Goal: Find contact information: Find contact information

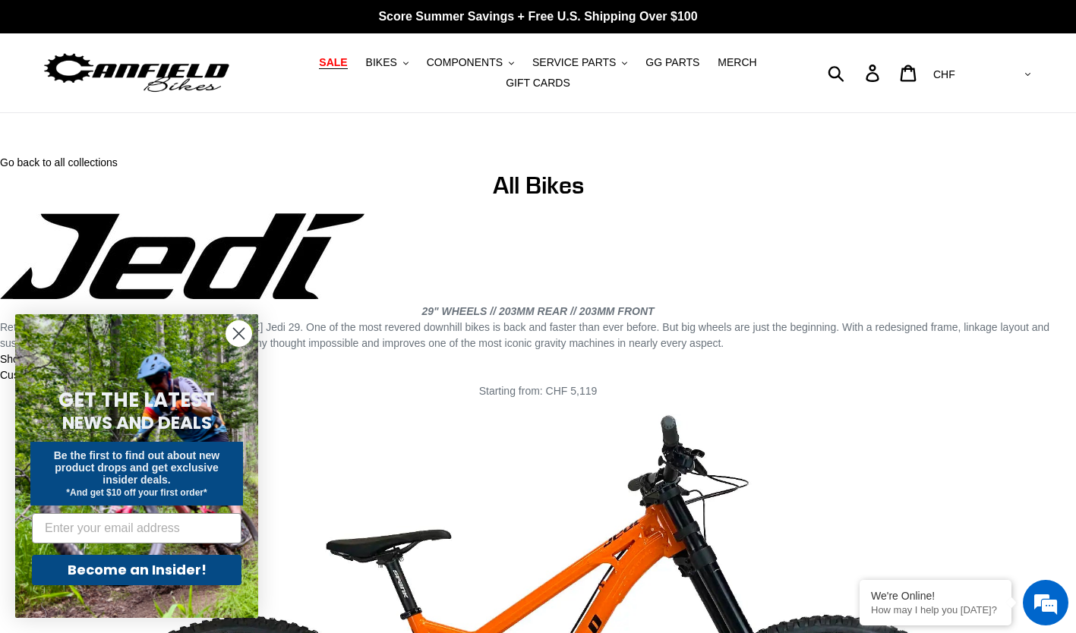
click at [319, 69] on span "SALE" at bounding box center [333, 62] width 28 height 13
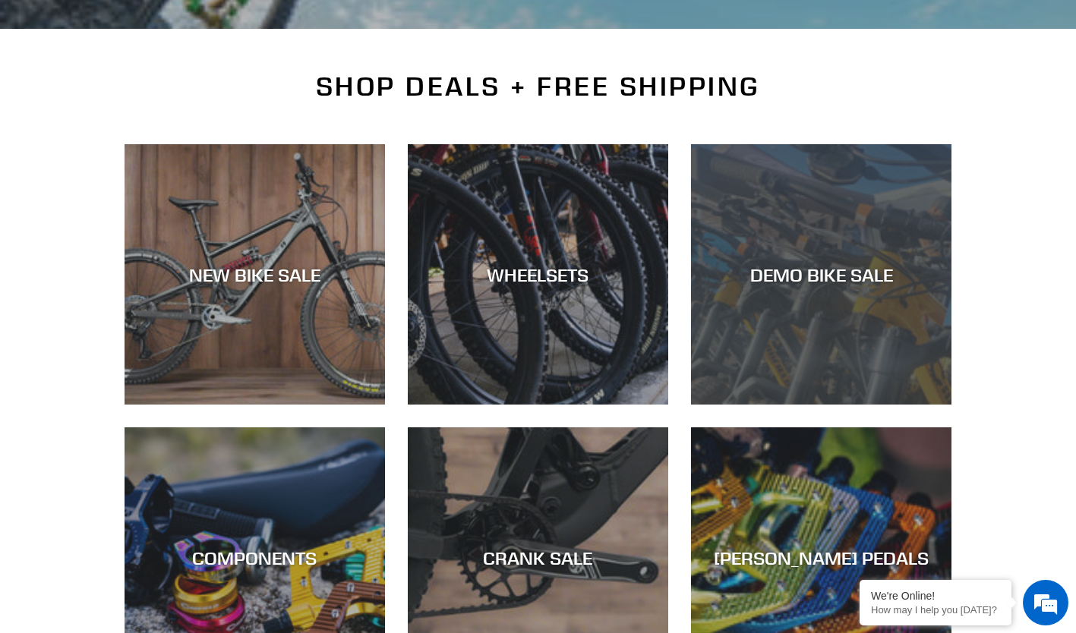
click at [822, 405] on div "DEMO BIKE SALE" at bounding box center [821, 405] width 260 height 0
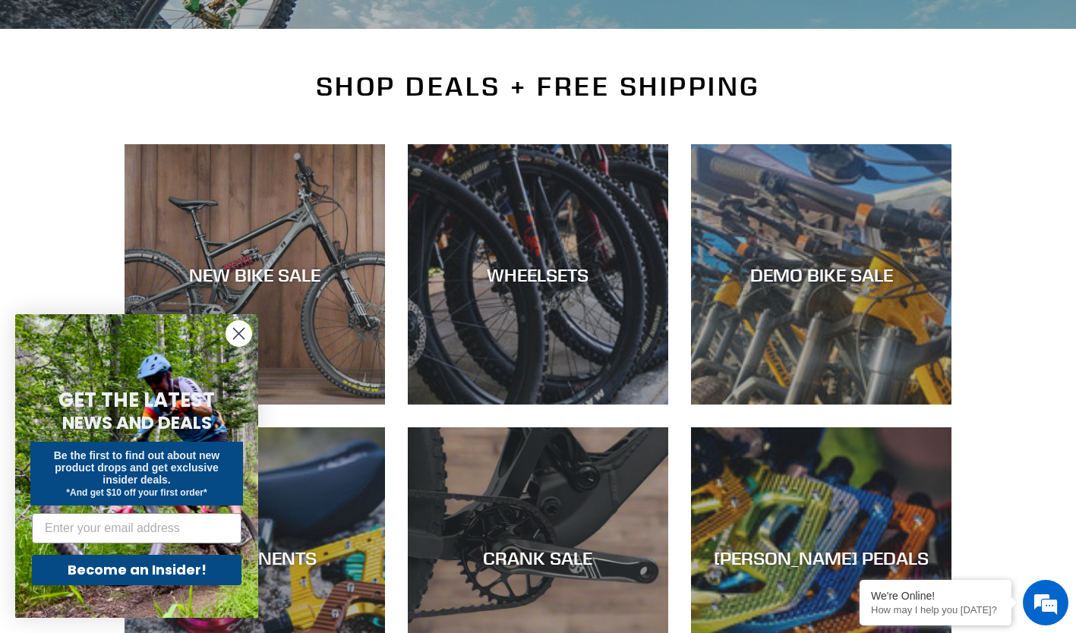
click at [243, 330] on icon "Close dialog" at bounding box center [239, 334] width 11 height 11
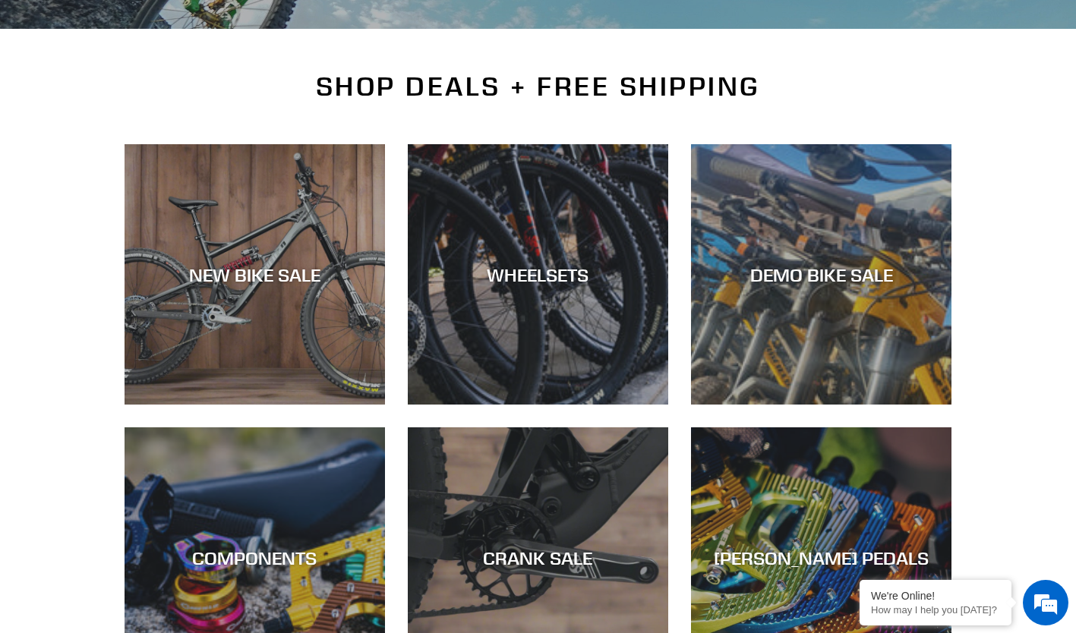
click at [869, 405] on div "DEMO BIKE SALE" at bounding box center [821, 405] width 260 height 0
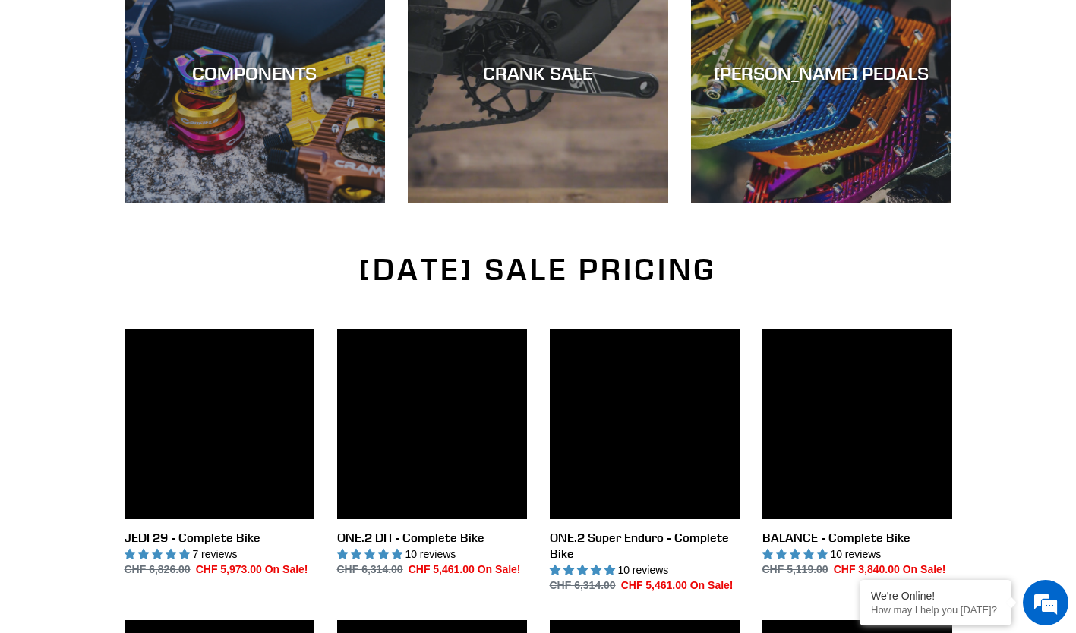
scroll to position [914, 0]
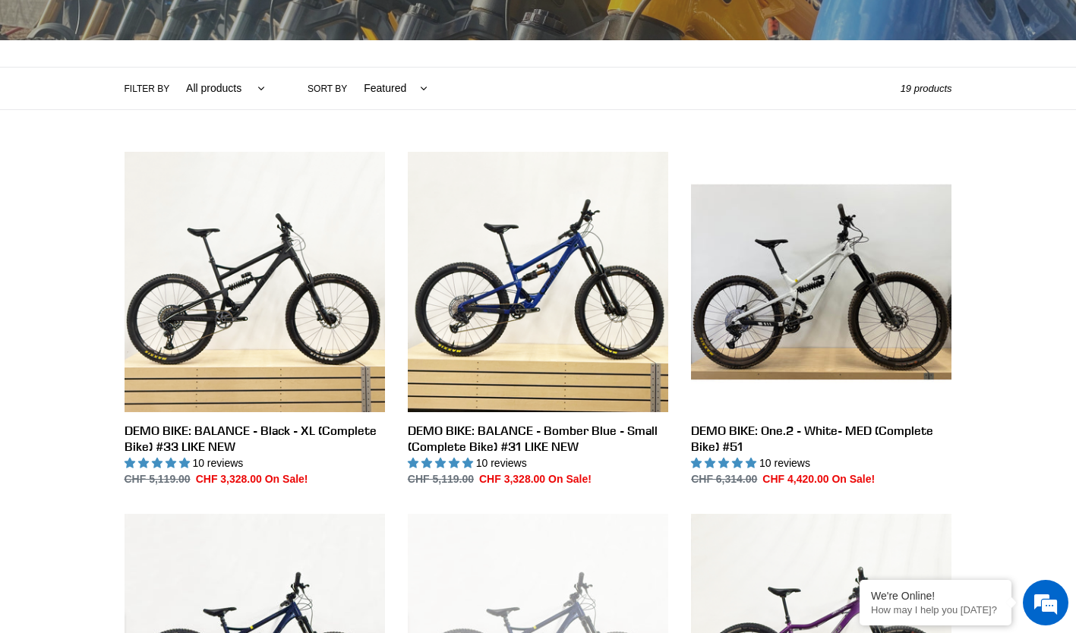
scroll to position [299, 0]
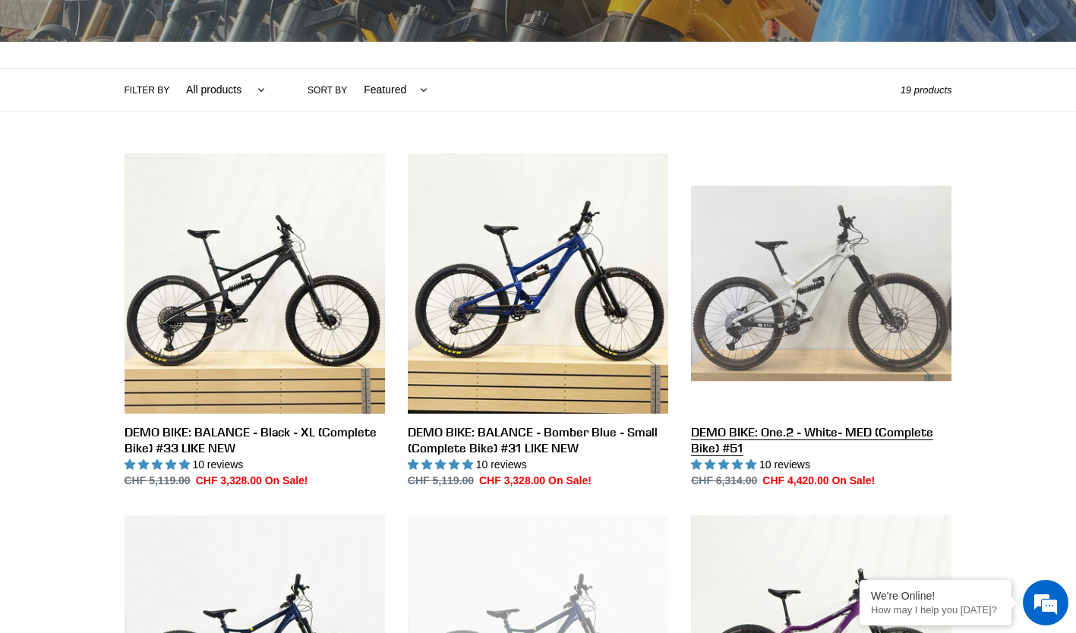
click at [882, 349] on link "DEMO BIKE: One.2 - White- MED (Complete Bike) #51" at bounding box center [821, 321] width 260 height 336
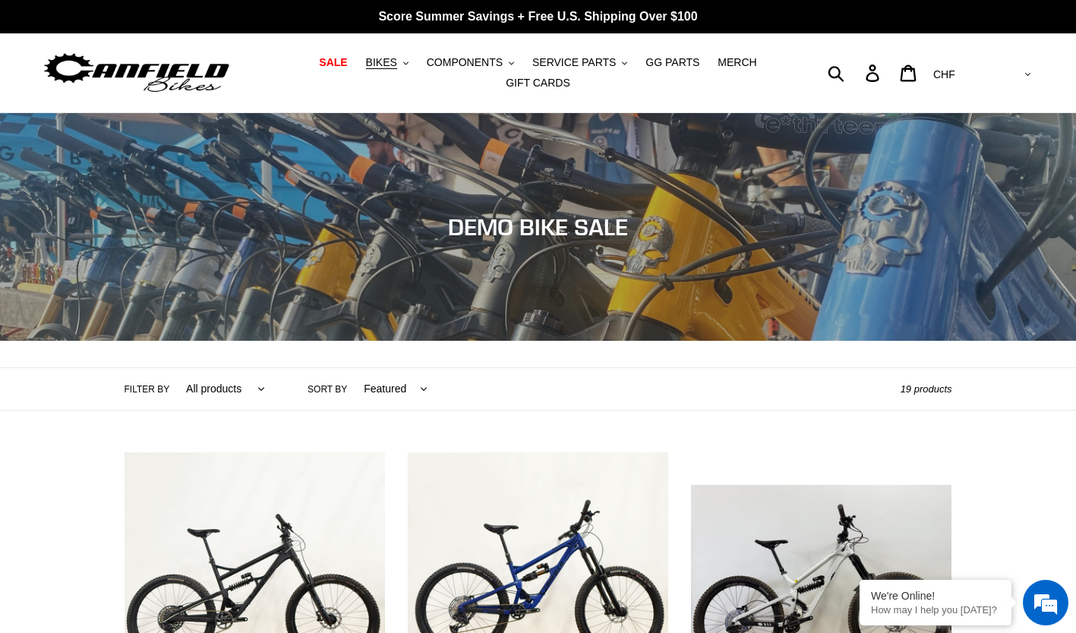
click at [364, 73] on button "BIKES .cls-1{fill:#231f20}" at bounding box center [387, 62] width 58 height 21
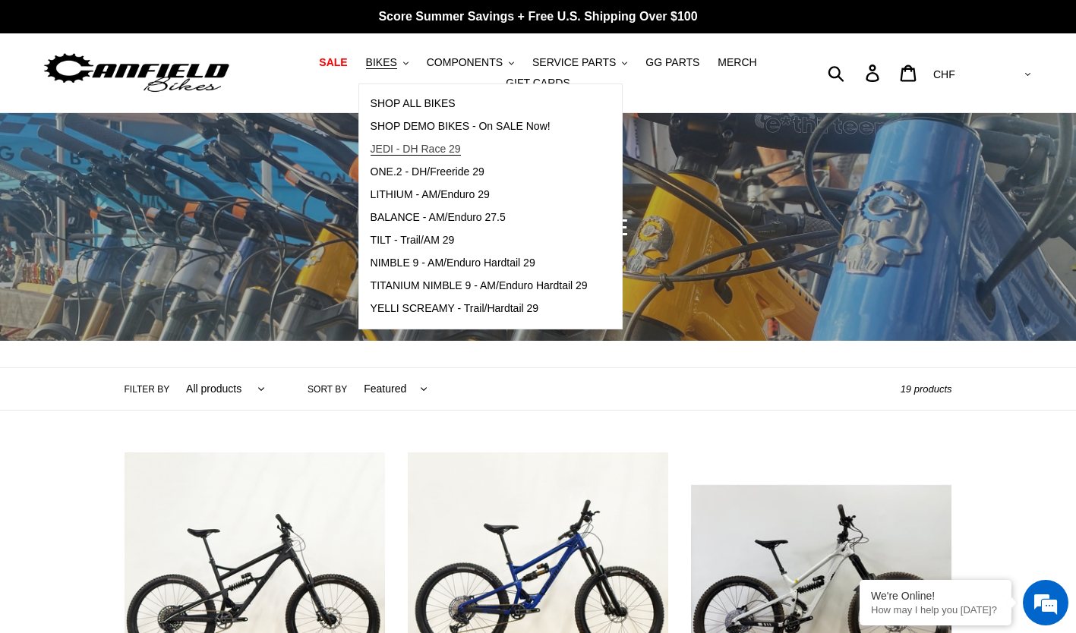
click at [373, 156] on span "JEDI - DH Race 29" at bounding box center [416, 149] width 90 height 13
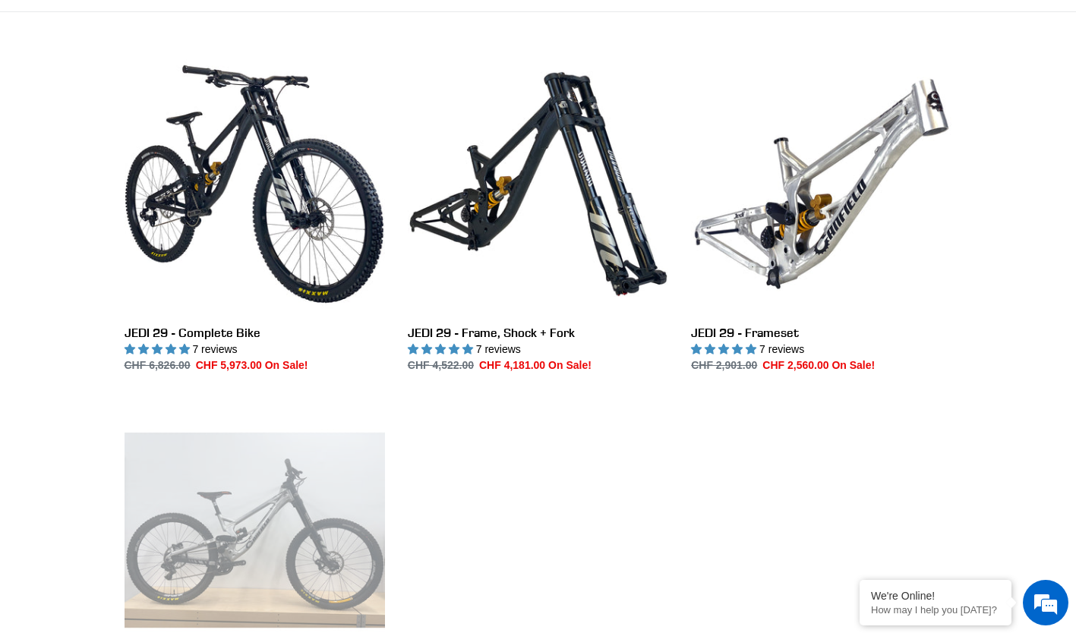
scroll to position [403, 0]
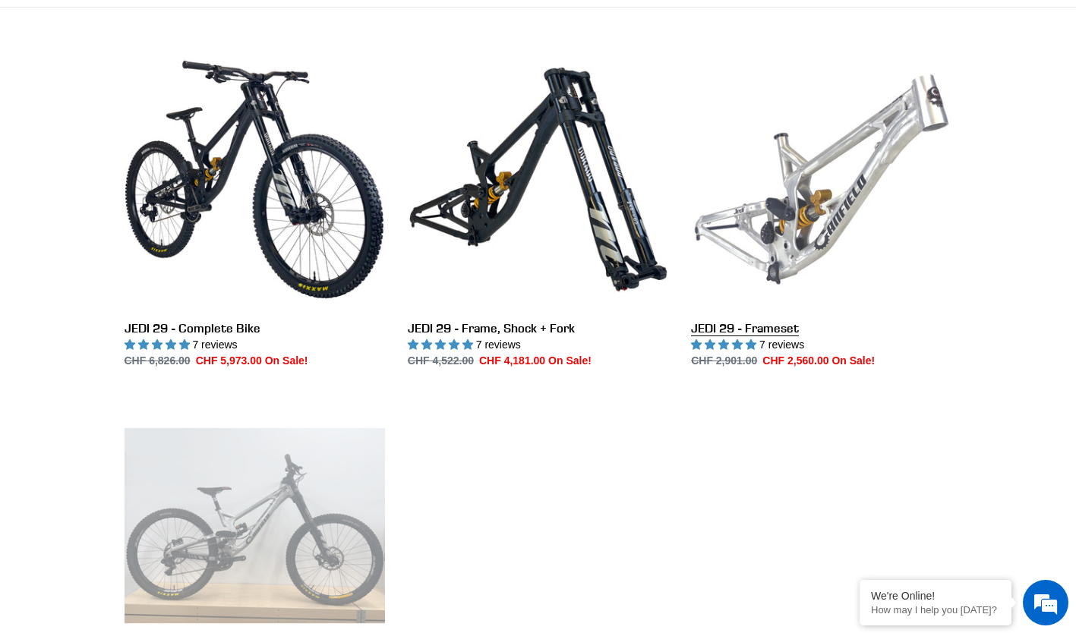
click at [773, 317] on link "JEDI 29 - Frameset" at bounding box center [821, 209] width 260 height 320
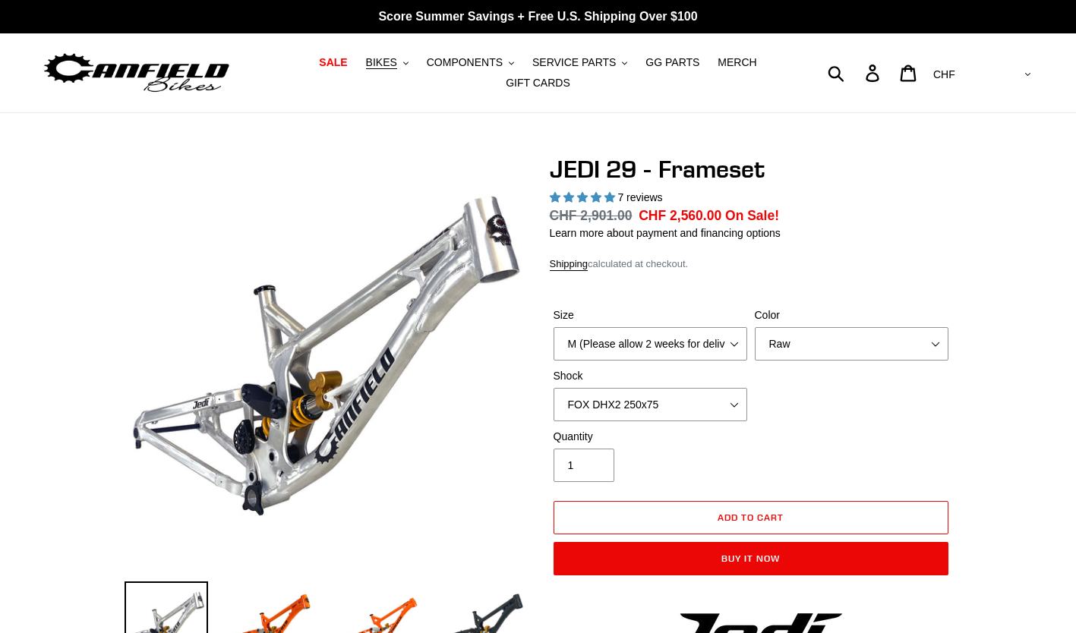
select select "L (Please allow 2 weeks for delivery)"
click at [554, 327] on select "M (Please allow 2 weeks for delivery) L (Please allow 2 weeks for delivery) XL" at bounding box center [651, 343] width 194 height 33
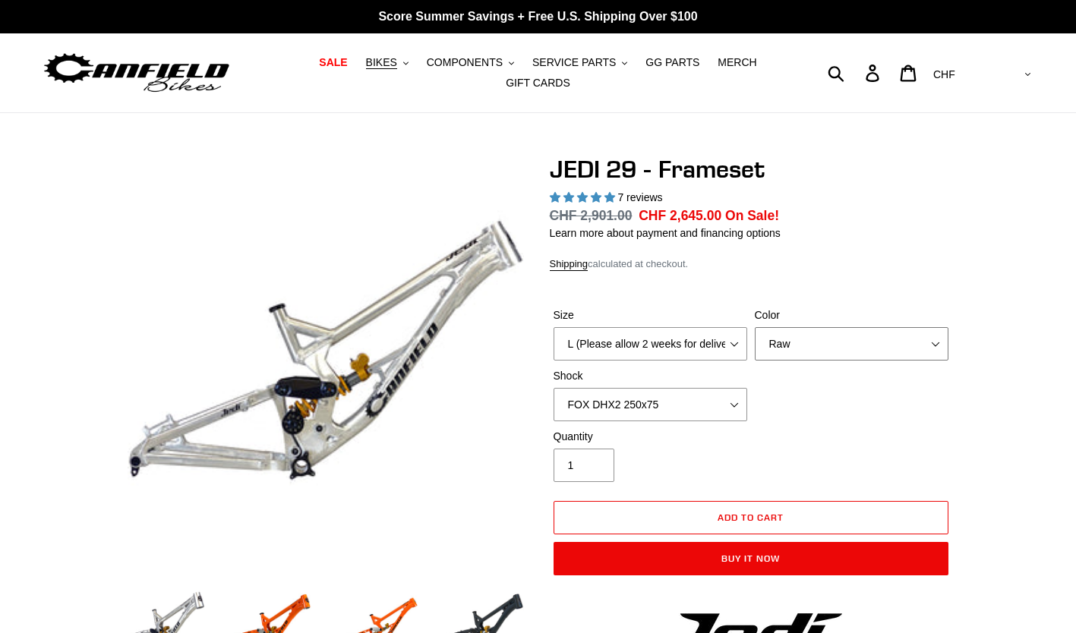
click at [829, 337] on select "Orange Raw Stealth Black" at bounding box center [852, 343] width 194 height 33
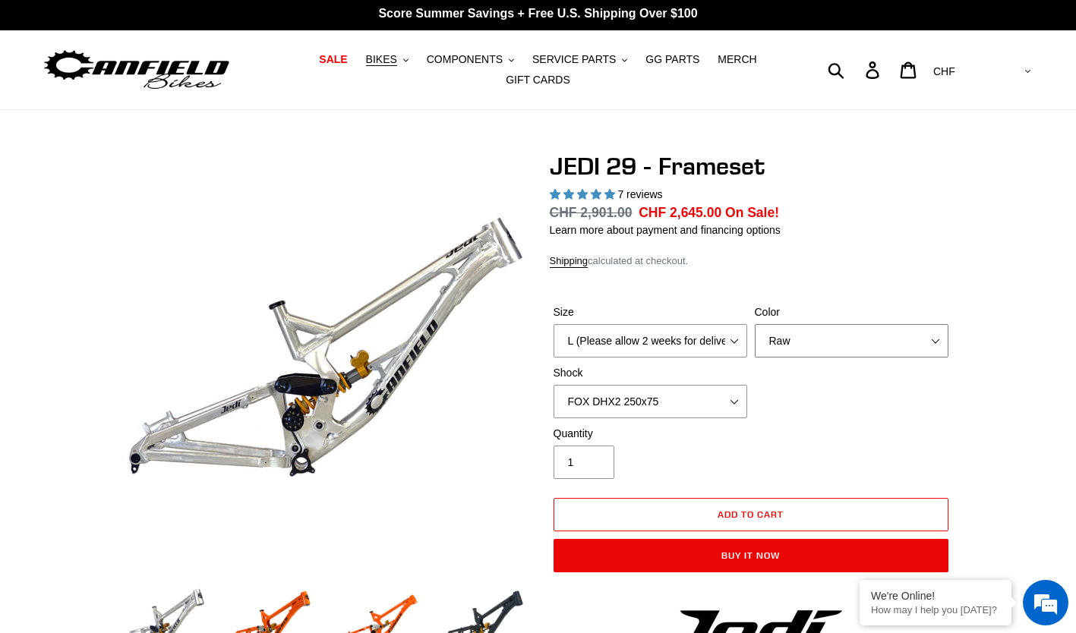
click at [844, 341] on select "Orange Raw Stealth Black" at bounding box center [852, 340] width 194 height 33
select select "Stealth Black"
click at [755, 324] on select "Orange Raw Stealth Black" at bounding box center [852, 340] width 194 height 33
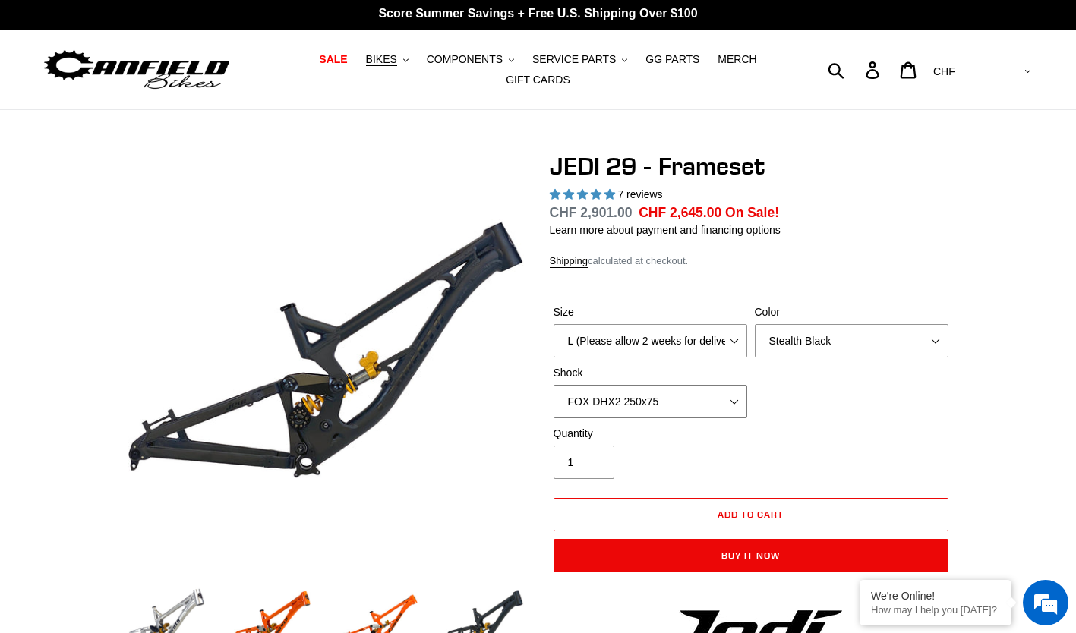
click at [734, 397] on select "No Shock FOX DHX2 250x75 RockShox Vivid Ultimate DH 250x75 EXT e-Storia LOX V3" at bounding box center [651, 401] width 194 height 33
click at [554, 385] on select "No Shock FOX DHX2 250x75 RockShox Vivid Ultimate DH 250x75 EXT e-Storia LOX V3" at bounding box center [651, 401] width 194 height 33
click at [740, 390] on select "No Shock FOX DHX2 250x75 RockShox Vivid Ultimate DH 250x75 EXT e-Storia LOX V3" at bounding box center [651, 401] width 194 height 33
click at [554, 385] on select "No Shock FOX DHX2 250x75 RockShox Vivid Ultimate DH 250x75 EXT e-Storia LOX V3" at bounding box center [651, 401] width 194 height 33
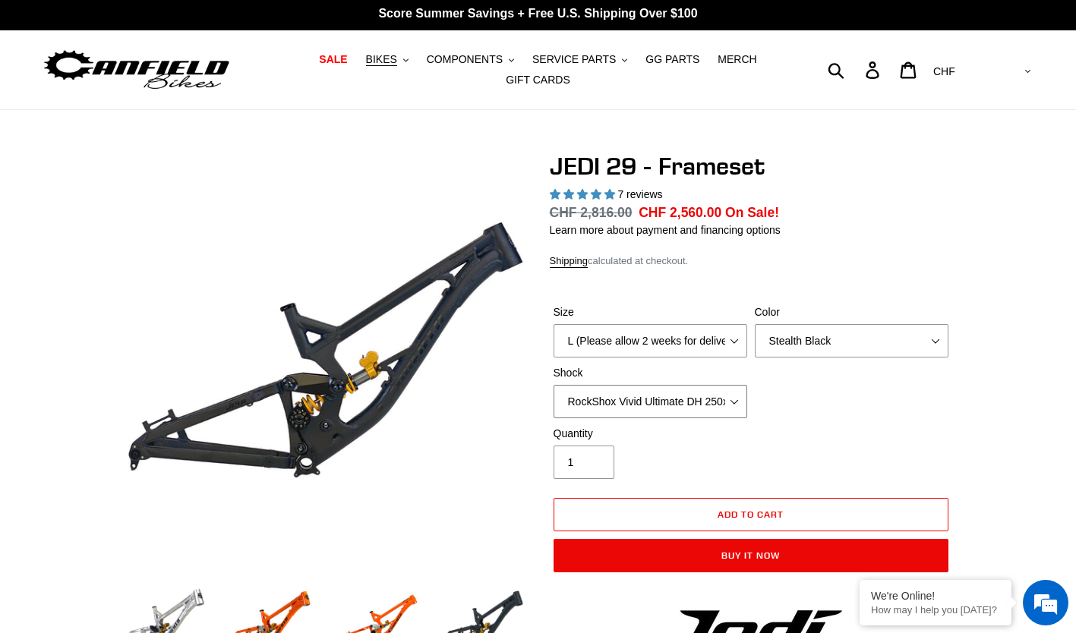
click at [741, 393] on select "No Shock FOX DHX2 250x75 RockShox Vivid Ultimate DH 250x75 EXT e-Storia LOX V3" at bounding box center [651, 401] width 194 height 33
click at [554, 385] on select "No Shock FOX DHX2 250x75 RockShox Vivid Ultimate DH 250x75 EXT e-Storia LOX V3" at bounding box center [651, 401] width 194 height 33
click at [193, 611] on img at bounding box center [167, 621] width 84 height 84
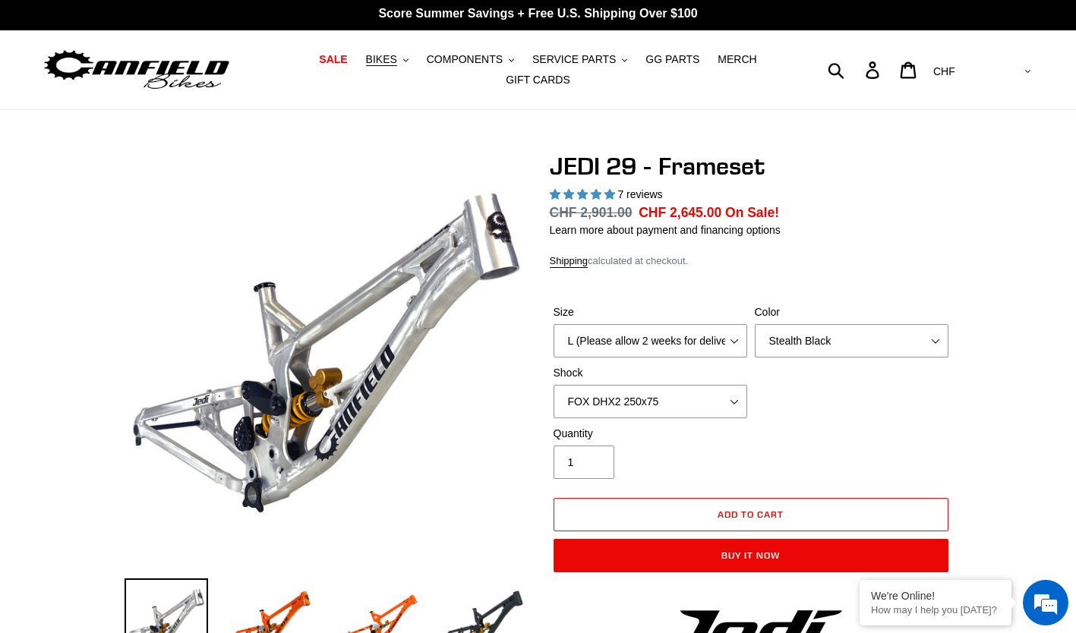
click at [472, 603] on img at bounding box center [485, 621] width 84 height 84
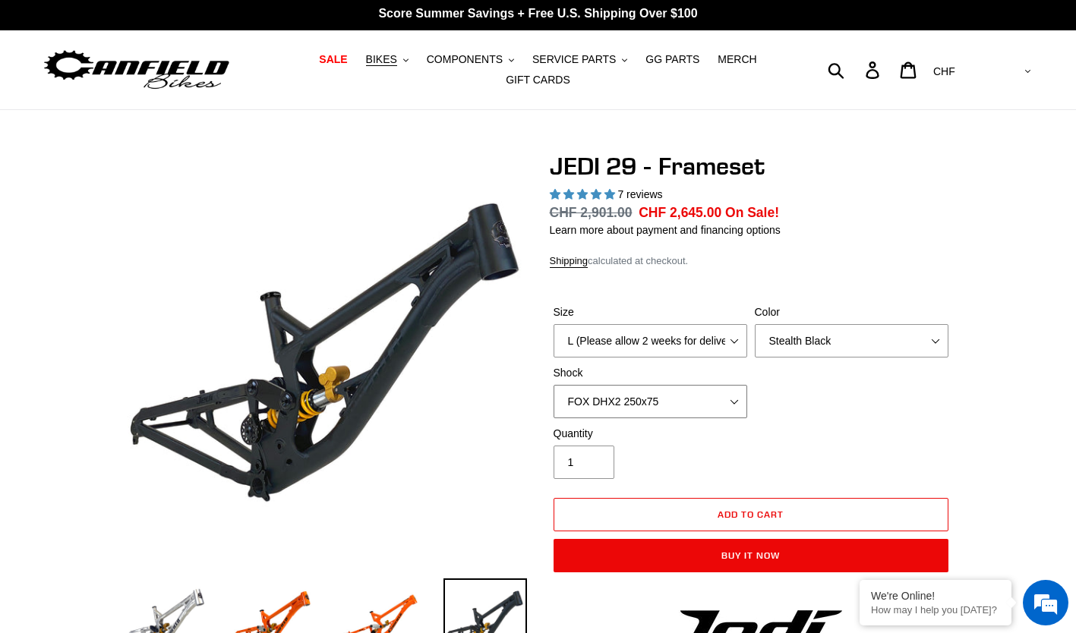
click at [724, 404] on select "No Shock FOX DHX2 250x75 RockShox Vivid Ultimate DH 250x75 EXT e-Storia LOX V3" at bounding box center [651, 401] width 194 height 33
select select "EXT e-Storia LOX V3"
click at [554, 385] on select "No Shock FOX DHX2 250x75 RockShox Vivid Ultimate DH 250x75 EXT e-Storia LOX V3" at bounding box center [651, 401] width 194 height 33
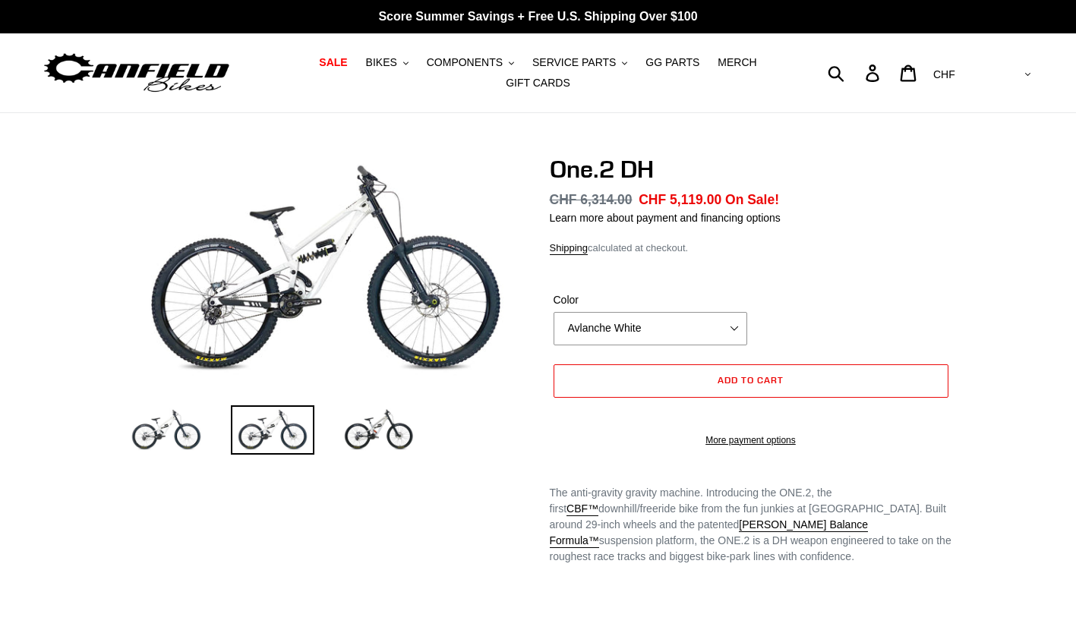
scroll to position [59, 0]
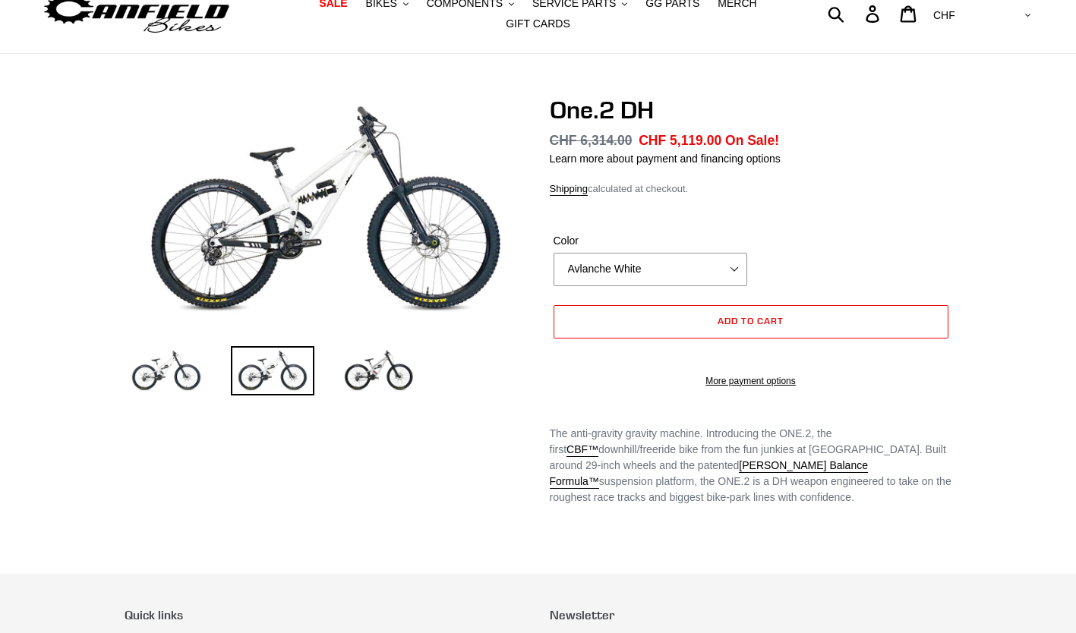
select select "Bentonite Grey"
click at [554, 253] on select "Avlanche White Bentonite Grey" at bounding box center [651, 269] width 194 height 33
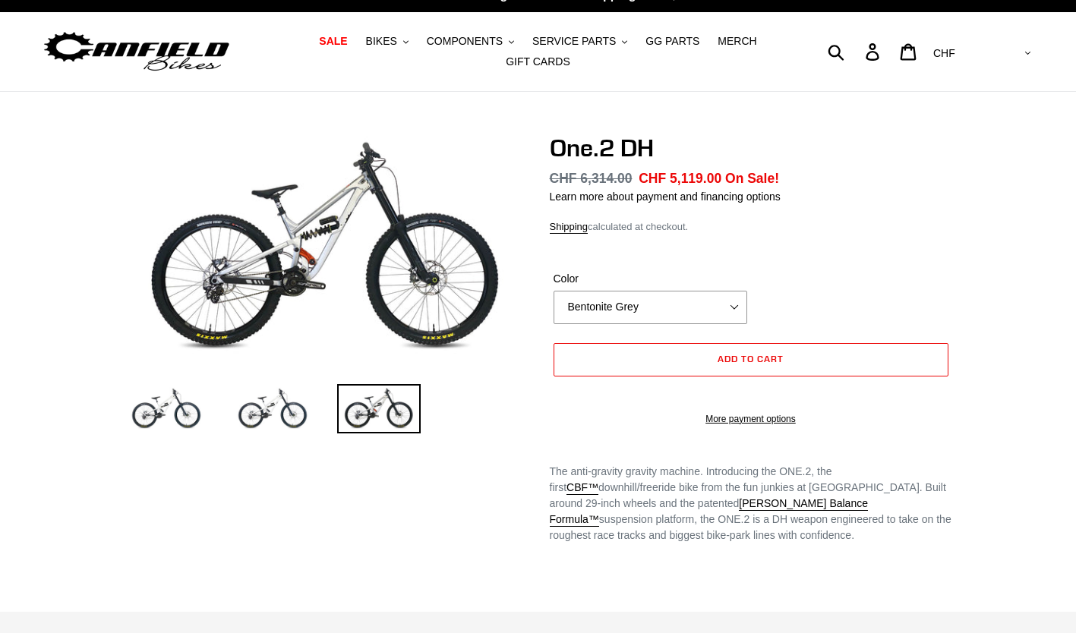
scroll to position [0, 0]
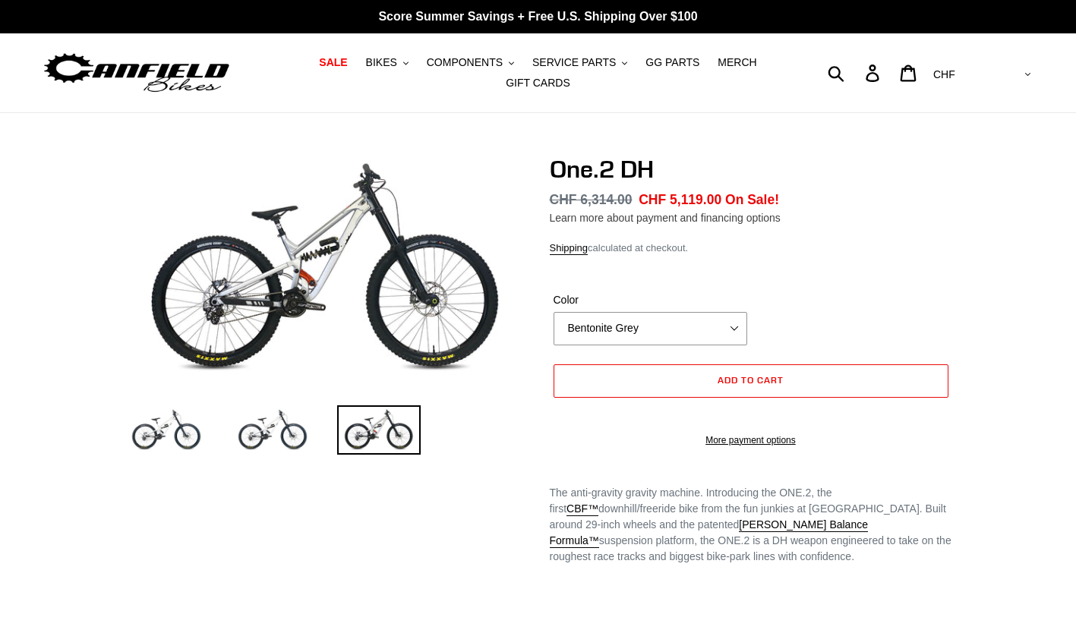
click at [634, 216] on link "Learn more about payment and financing options" at bounding box center [665, 218] width 231 height 12
click at [646, 212] on link "Learn more about payment and financing options" at bounding box center [665, 218] width 231 height 12
click at [657, 212] on link "Learn more about payment and financing options" at bounding box center [665, 218] width 231 height 12
click at [787, 379] on button "Add to cart" at bounding box center [751, 381] width 395 height 33
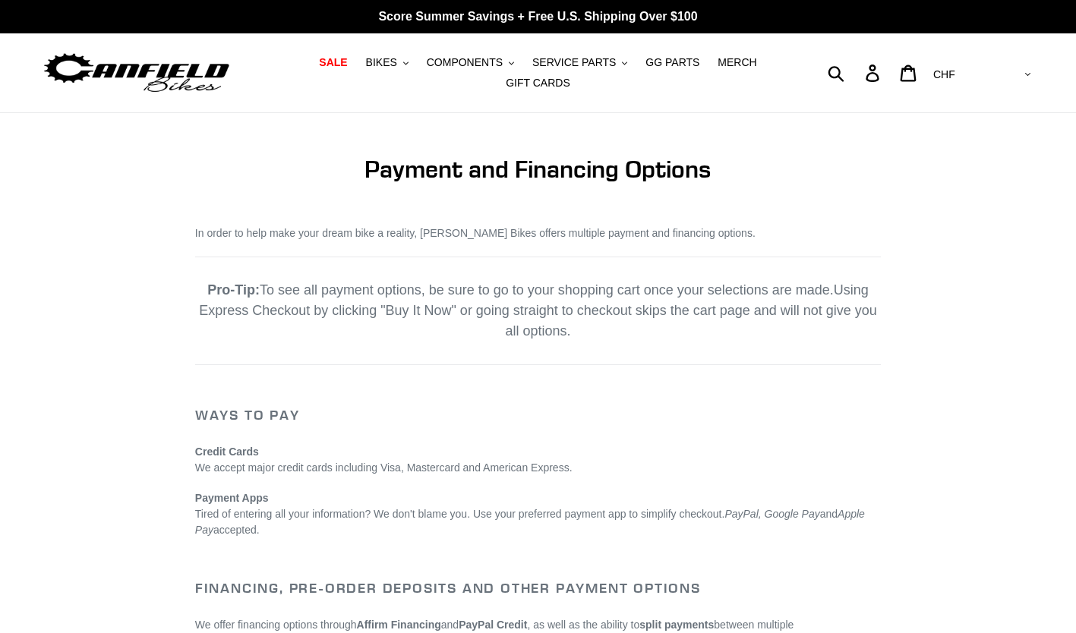
click at [366, 67] on span "BIKES" at bounding box center [381, 62] width 31 height 13
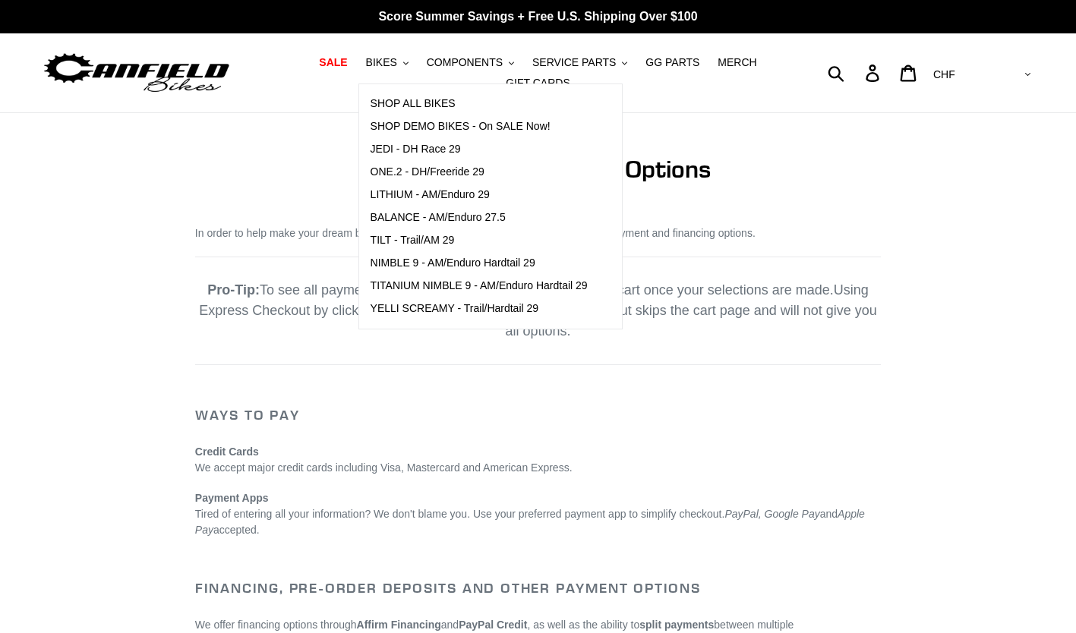
click at [437, 178] on span "ONE.2 - DH/Freeride 29" at bounding box center [428, 172] width 114 height 13
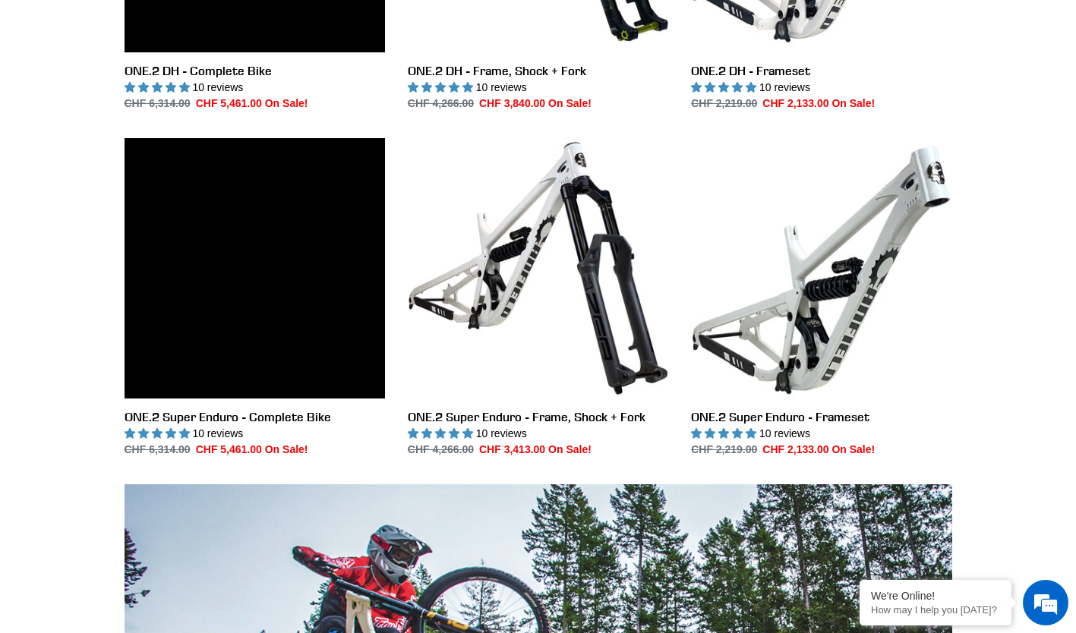
scroll to position [661, 0]
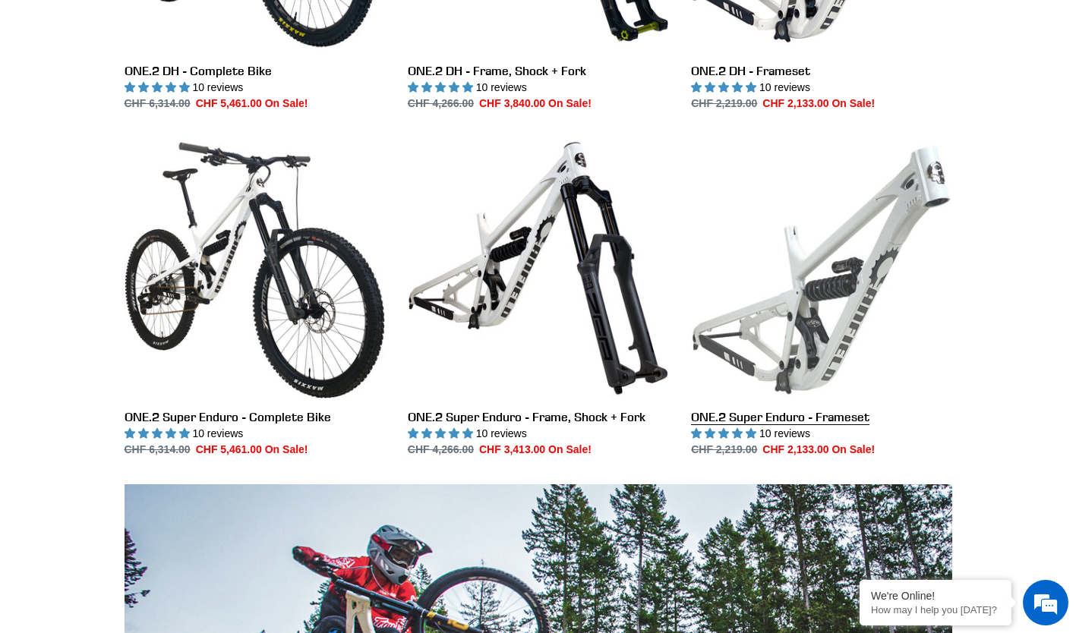
click at [880, 232] on link "ONE.2 Super Enduro - Frameset" at bounding box center [821, 298] width 260 height 320
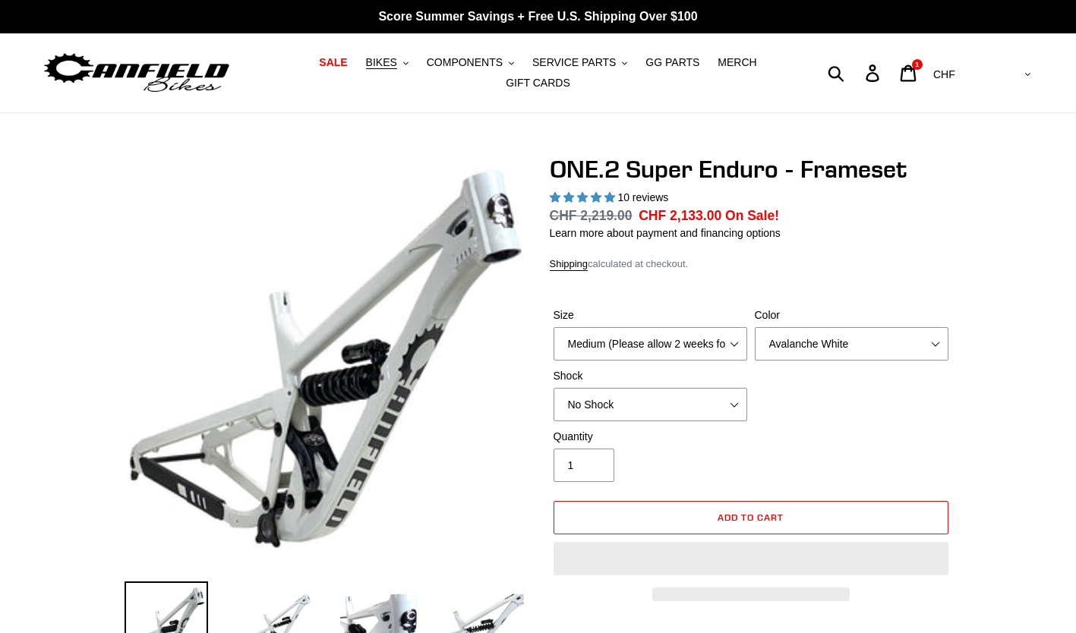
click at [825, 410] on div "Size Medium (Please allow 2 weeks for delivery) Large (Sold Out) Color Avalanch…" at bounding box center [751, 369] width 402 height 122
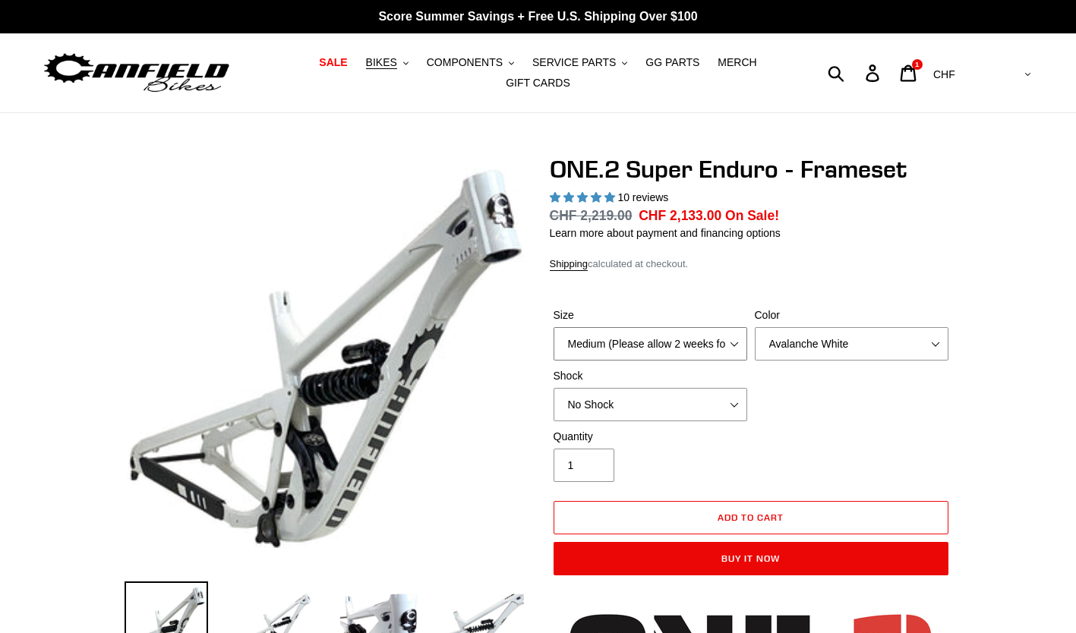
click at [738, 328] on select "Medium (Please allow 2 weeks for delivery) Large (Sold Out)" at bounding box center [651, 343] width 194 height 33
select select "Large (Sold Out)"
click at [554, 327] on select "Medium (Please allow 2 weeks for delivery) Large (Sold Out)" at bounding box center [651, 343] width 194 height 33
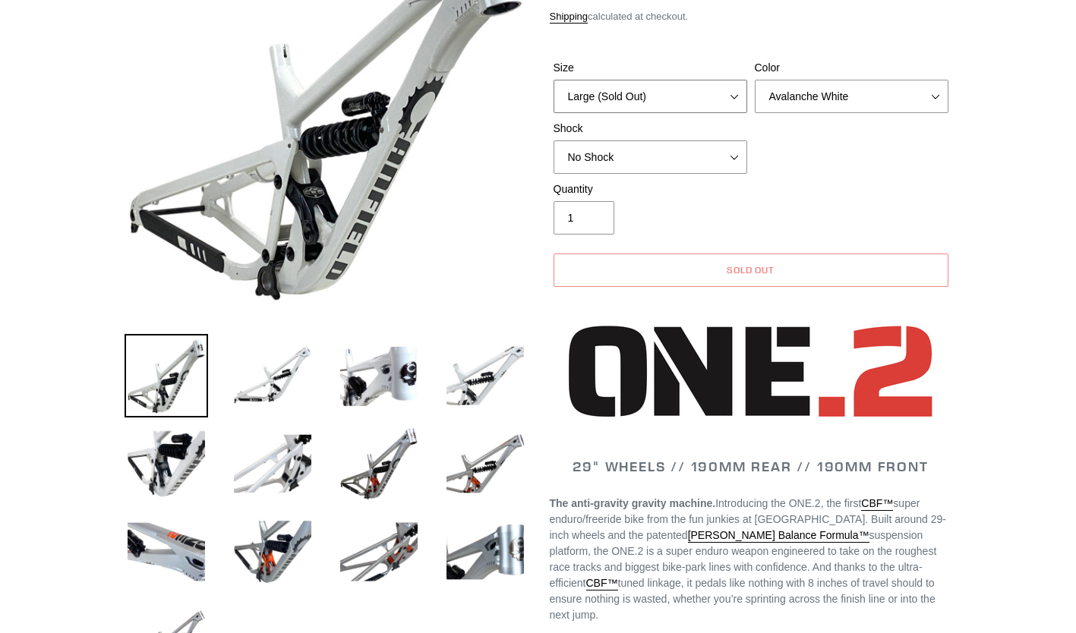
scroll to position [254, 0]
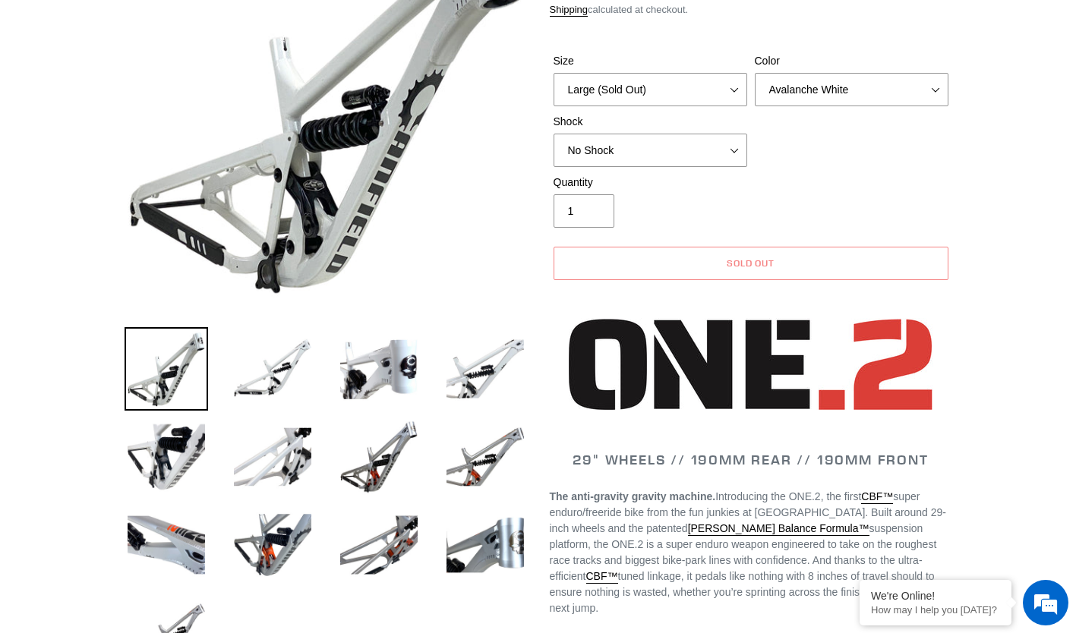
click at [827, 251] on button "Sold out" at bounding box center [751, 263] width 395 height 33
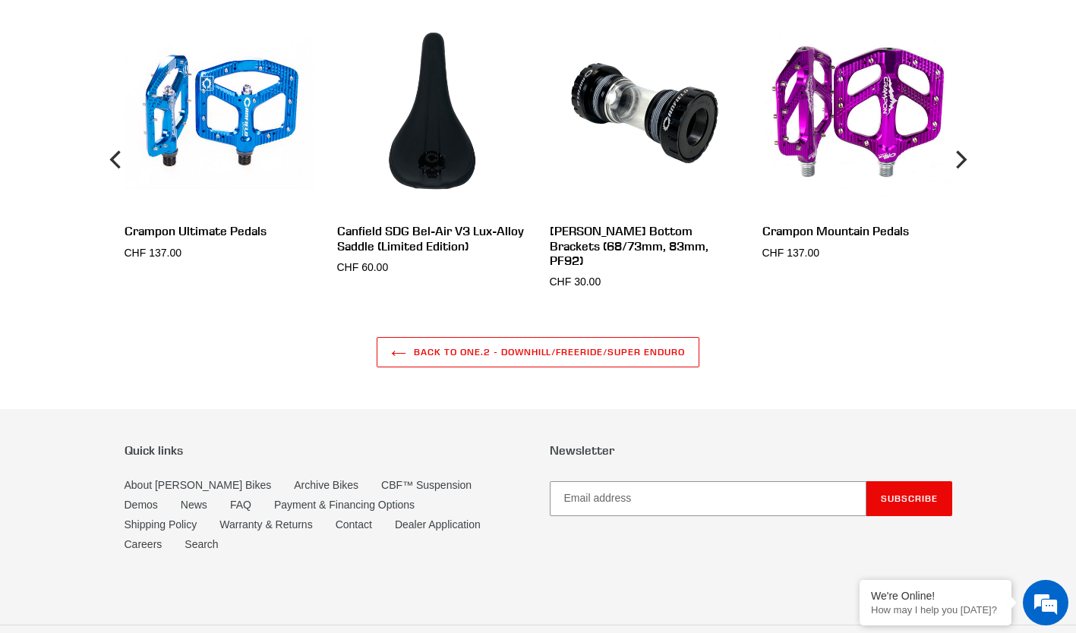
scroll to position [4190, 0]
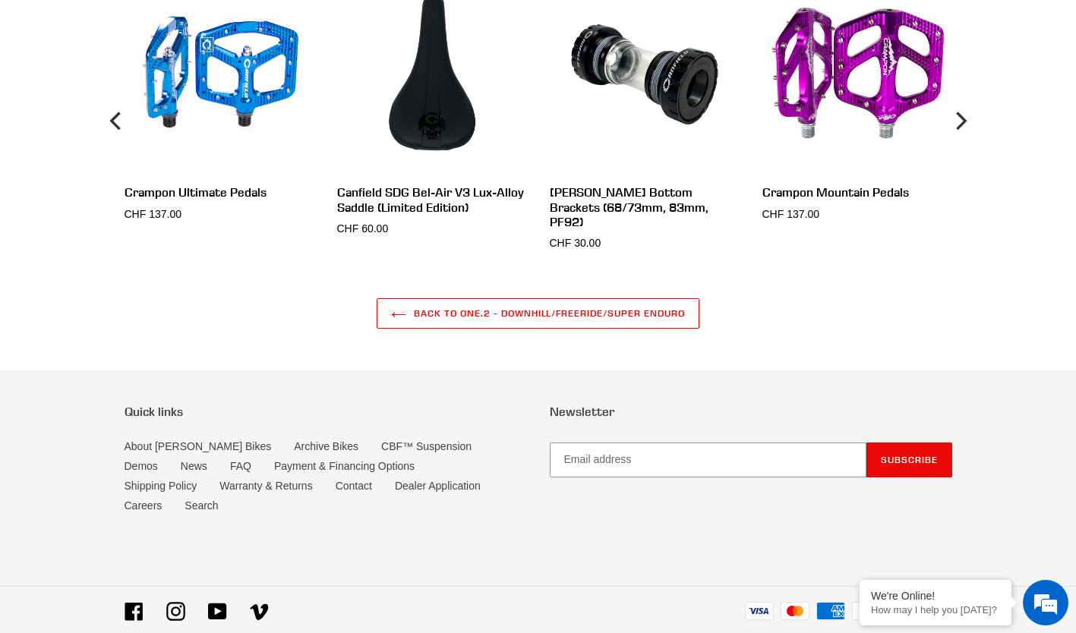
click at [274, 460] on link "Payment & Financing Options" at bounding box center [344, 466] width 140 height 12
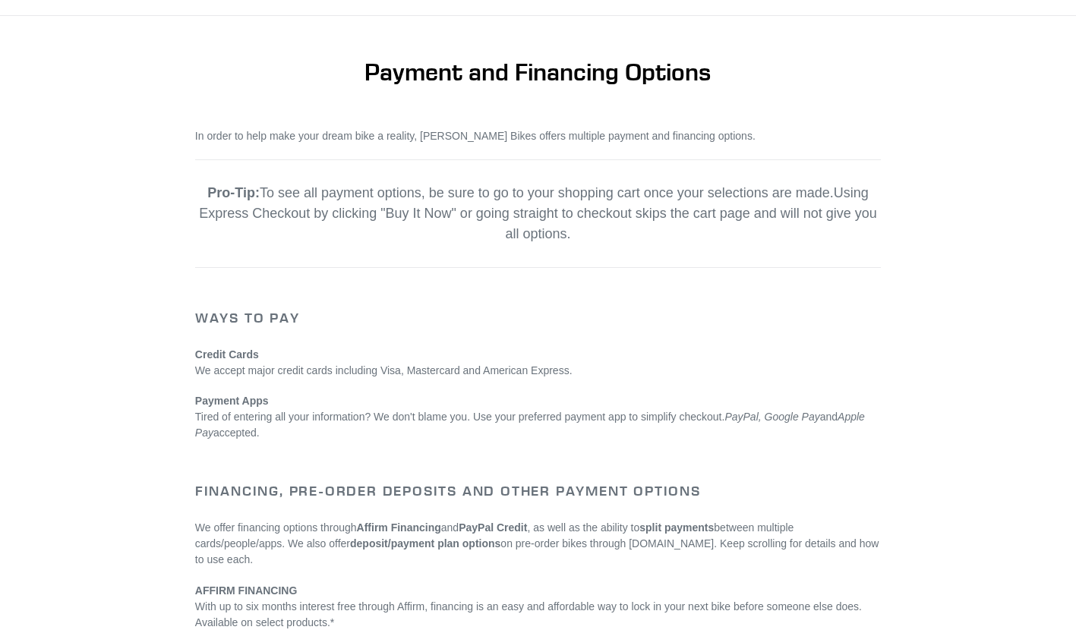
scroll to position [109, 0]
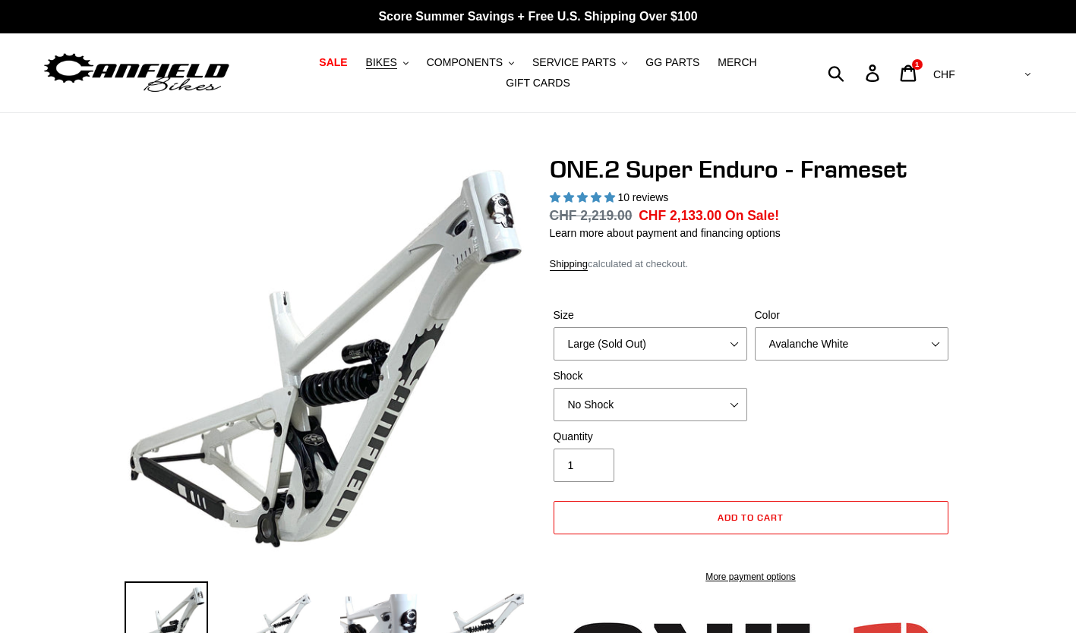
select select "Large (Sold Out)"
select select "highest-rating"
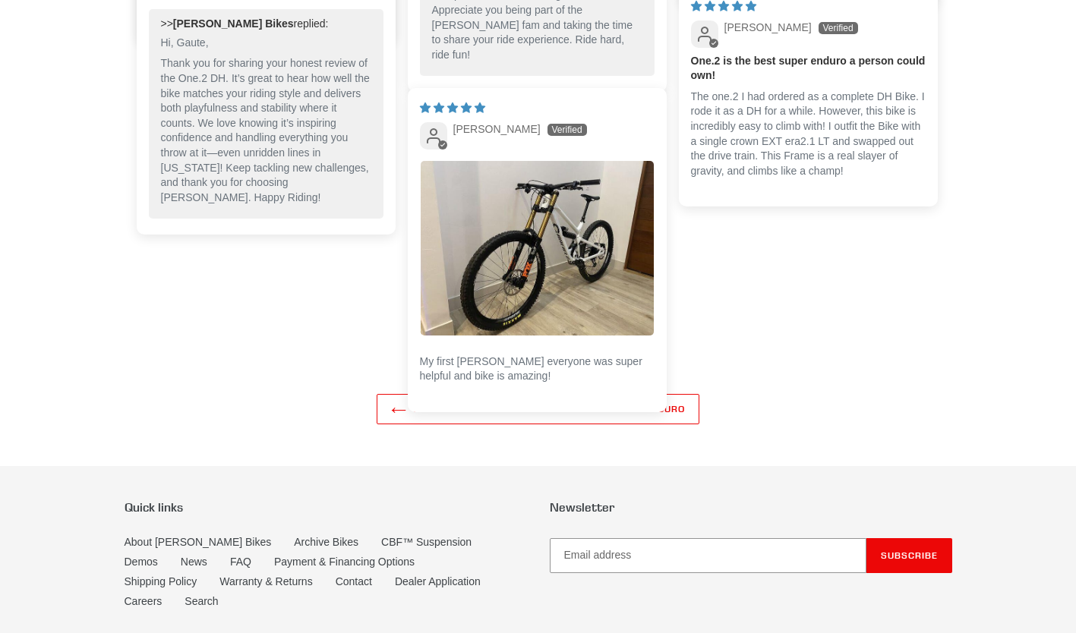
scroll to position [3503, 0]
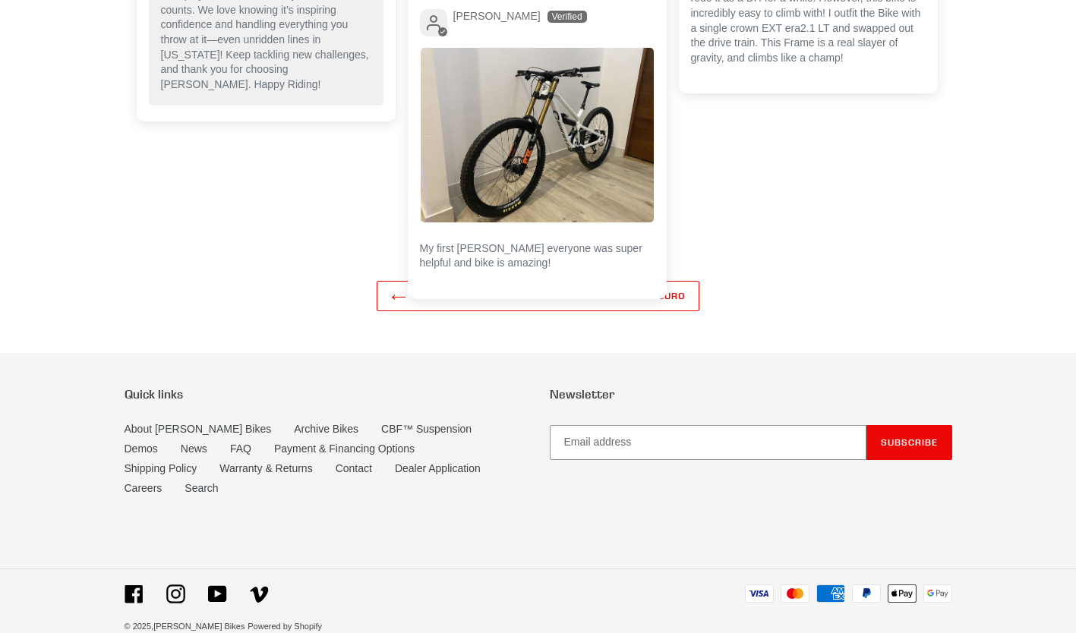
click at [336, 462] on link "Contact" at bounding box center [354, 468] width 36 height 12
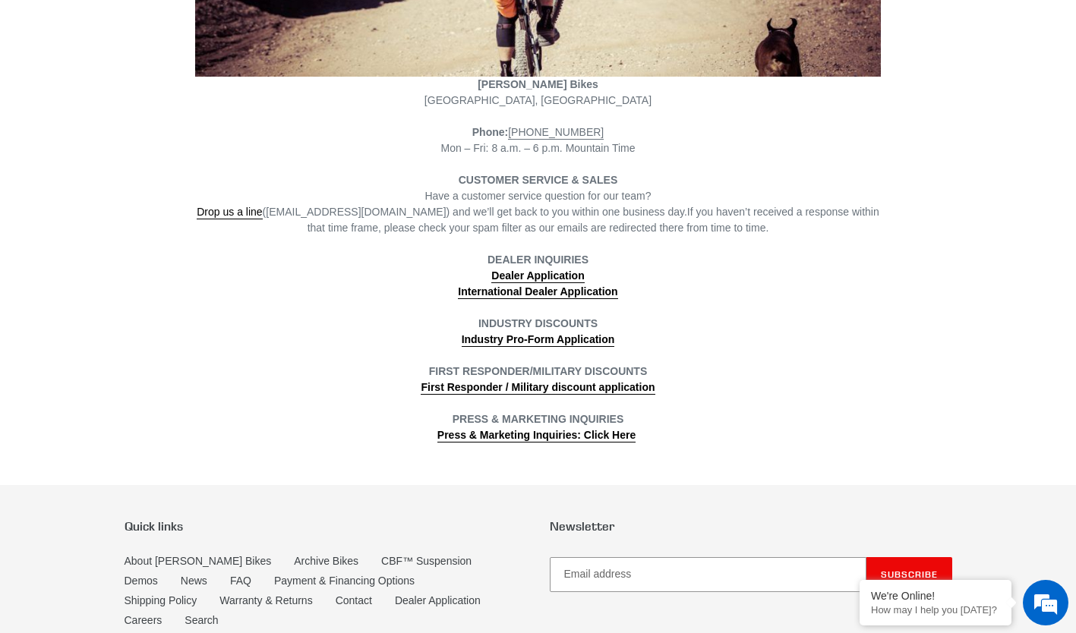
click at [314, 209] on span "Drop us a line (info@canfieldbikes.com) and we’ll get back to you within one bu…" at bounding box center [442, 213] width 491 height 14
click at [324, 216] on div "Have a customer service question for our team? Drop us a line (info@canfieldbik…" at bounding box center [538, 212] width 686 height 48
click at [262, 206] on link "Drop us a line" at bounding box center [229, 213] width 65 height 14
click at [252, 206] on link "Drop us a line" at bounding box center [229, 213] width 65 height 14
click at [262, 206] on link "Drop us a line" at bounding box center [229, 213] width 65 height 14
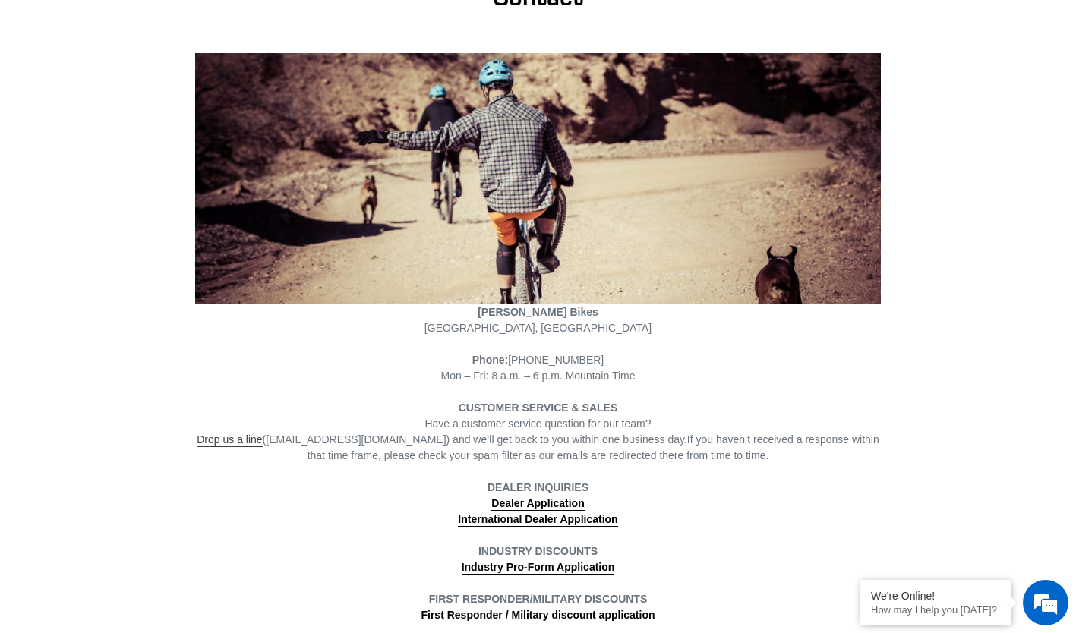
scroll to position [169, 0]
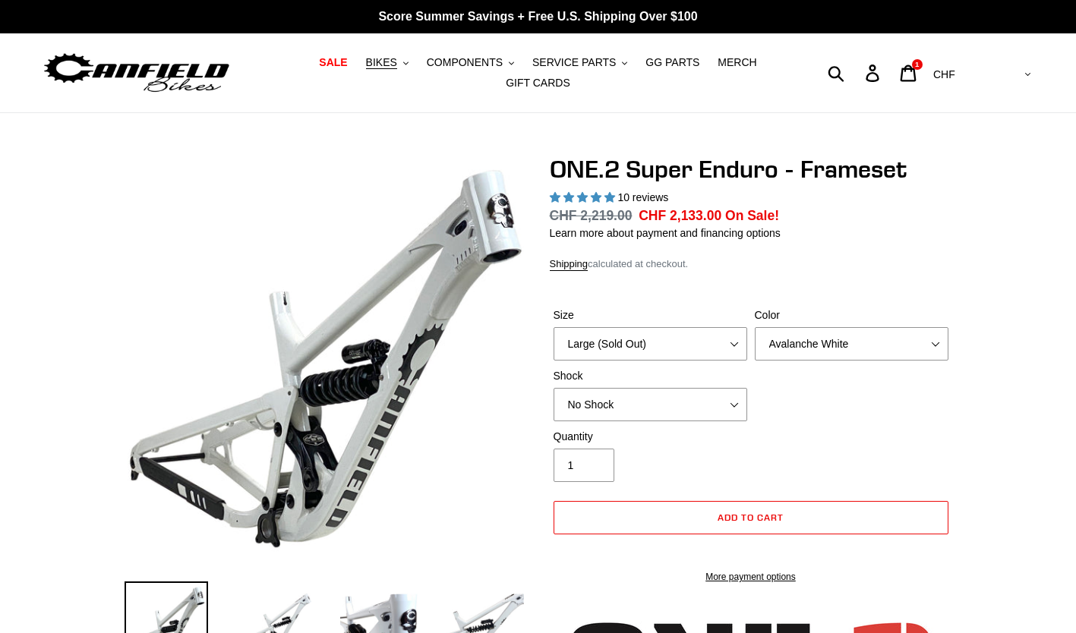
select select "Large (Sold Out)"
select select "highest-rating"
